Goal: Navigation & Orientation: Go to known website

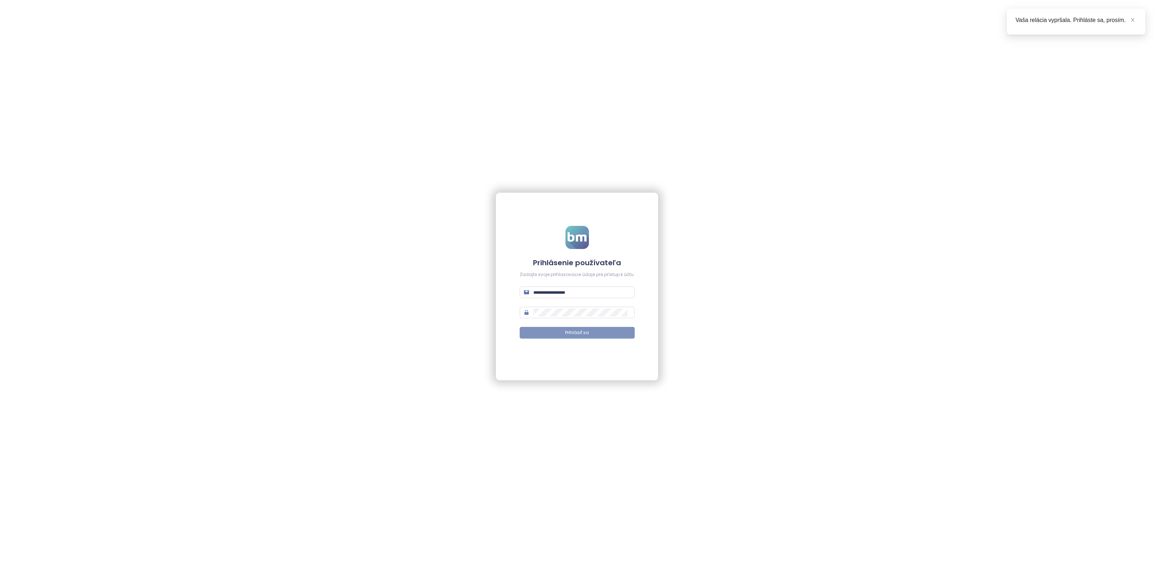
type input "**********"
click at [570, 335] on span "Prihlásiť sa" at bounding box center [577, 332] width 24 height 7
